Goal: Information Seeking & Learning: Find specific fact

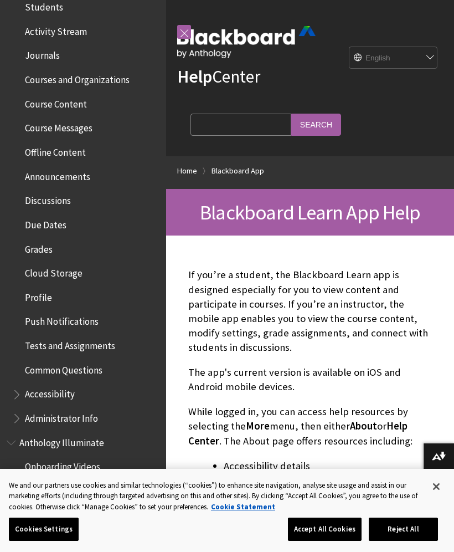
scroll to position [286, 0]
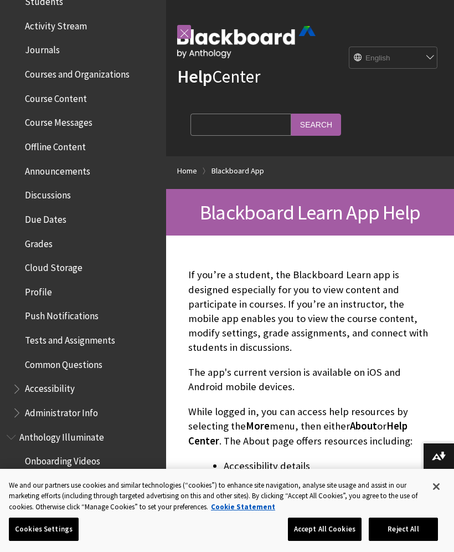
click at [40, 381] on span "Accessibility" at bounding box center [50, 387] width 50 height 15
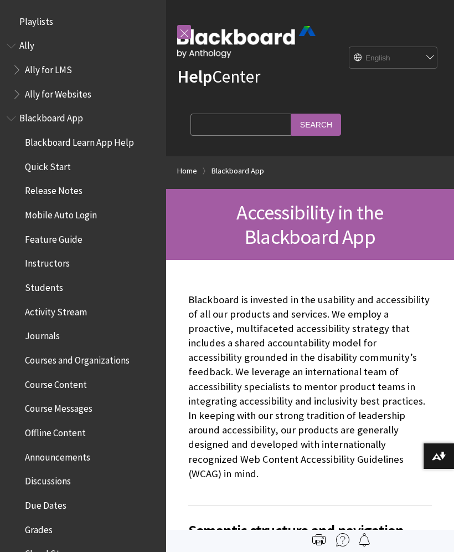
scroll to position [639, 0]
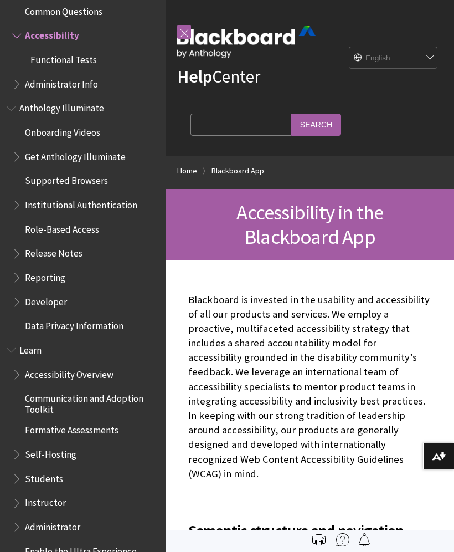
click at [217, 124] on input "Search Query" at bounding box center [241, 125] width 101 height 22
type input "Student"
click at [292, 126] on input "Search" at bounding box center [317, 125] width 50 height 22
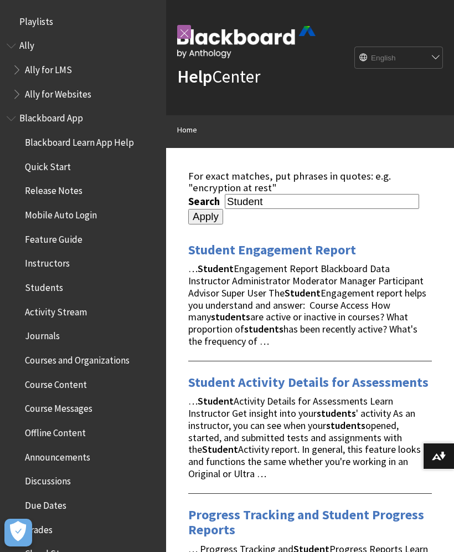
click at [399, 61] on select "English عربية Català Cymraeg Deutsch Español Suomi Français עברית Italiano 日本語 …" at bounding box center [399, 58] width 89 height 22
click at [190, 31] on link at bounding box center [184, 32] width 14 height 14
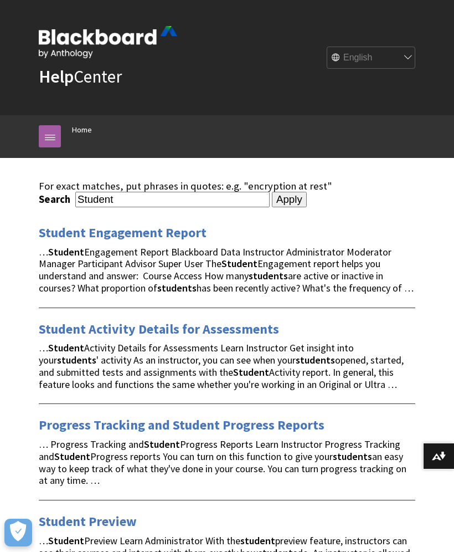
click at [44, 145] on link at bounding box center [50, 136] width 22 height 22
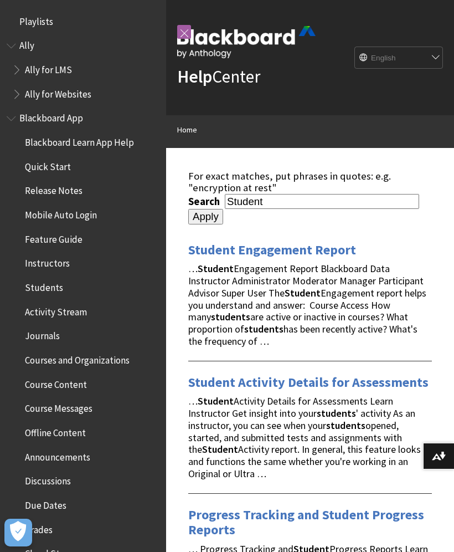
click at [187, 29] on link at bounding box center [184, 32] width 14 height 14
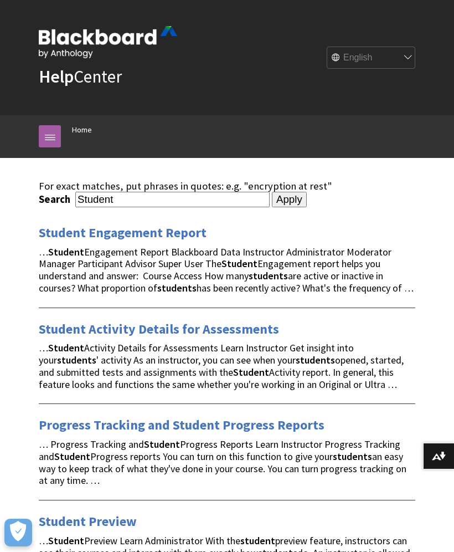
click at [130, 204] on input "Student" at bounding box center [172, 199] width 195 height 15
type input "S"
type input "Accommodation letter"
click at [272, 200] on input "Apply" at bounding box center [289, 200] width 35 height 16
click at [272, 207] on input "Apply" at bounding box center [289, 200] width 35 height 16
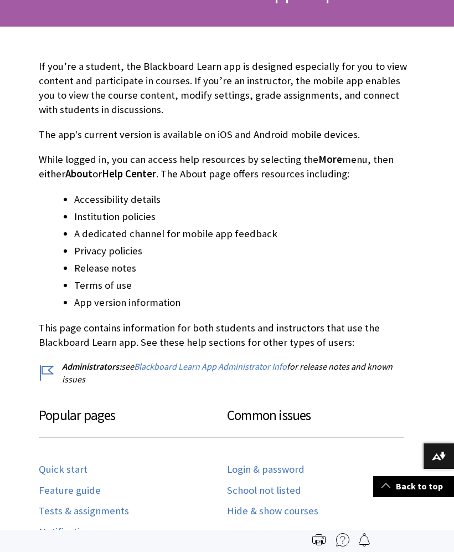
scroll to position [239, 0]
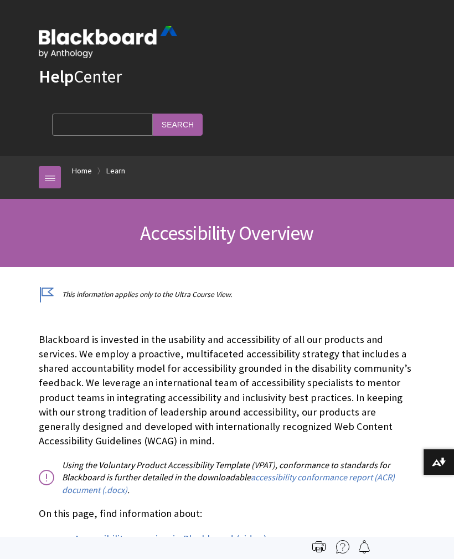
scroll to position [949, 0]
